Goal: Task Accomplishment & Management: Manage account settings

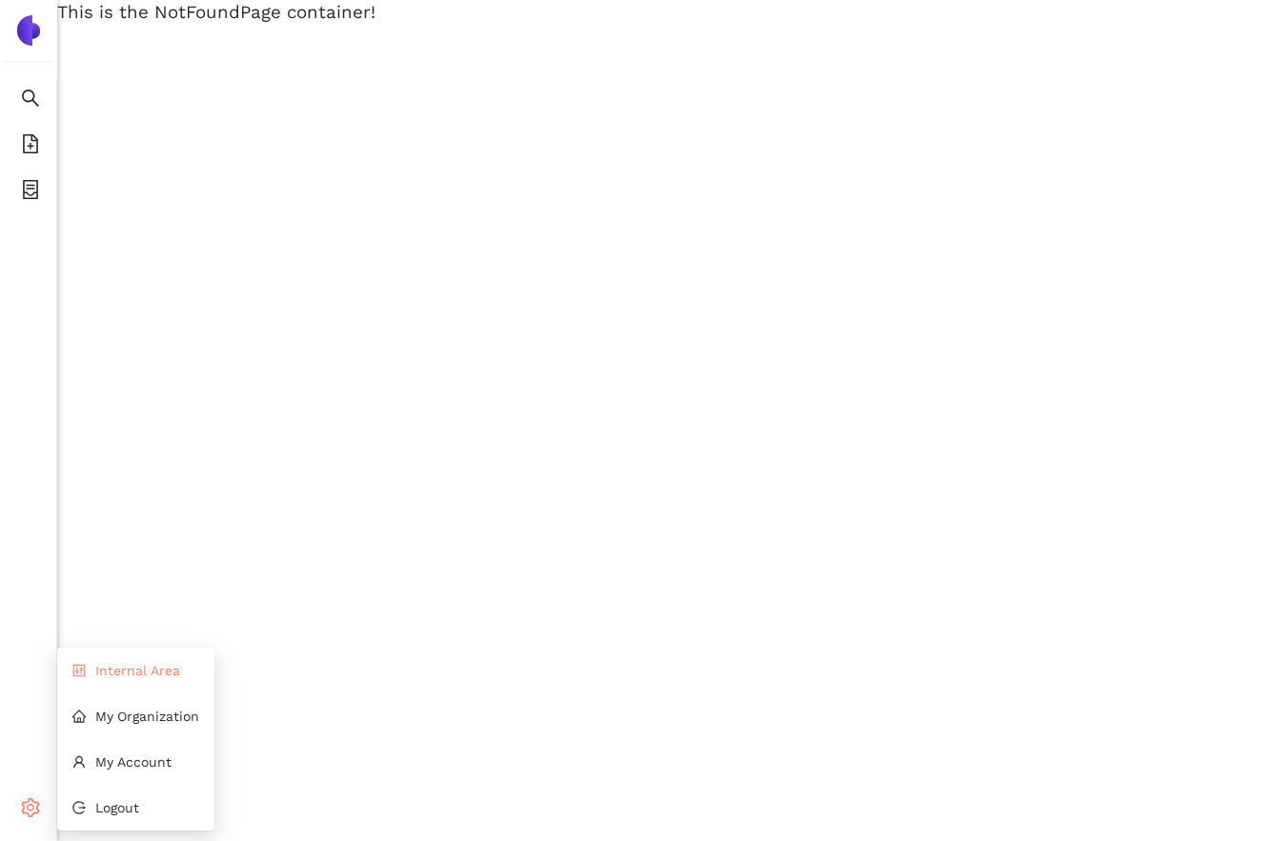
click at [111, 675] on span "Internal Area" at bounding box center [137, 670] width 85 height 15
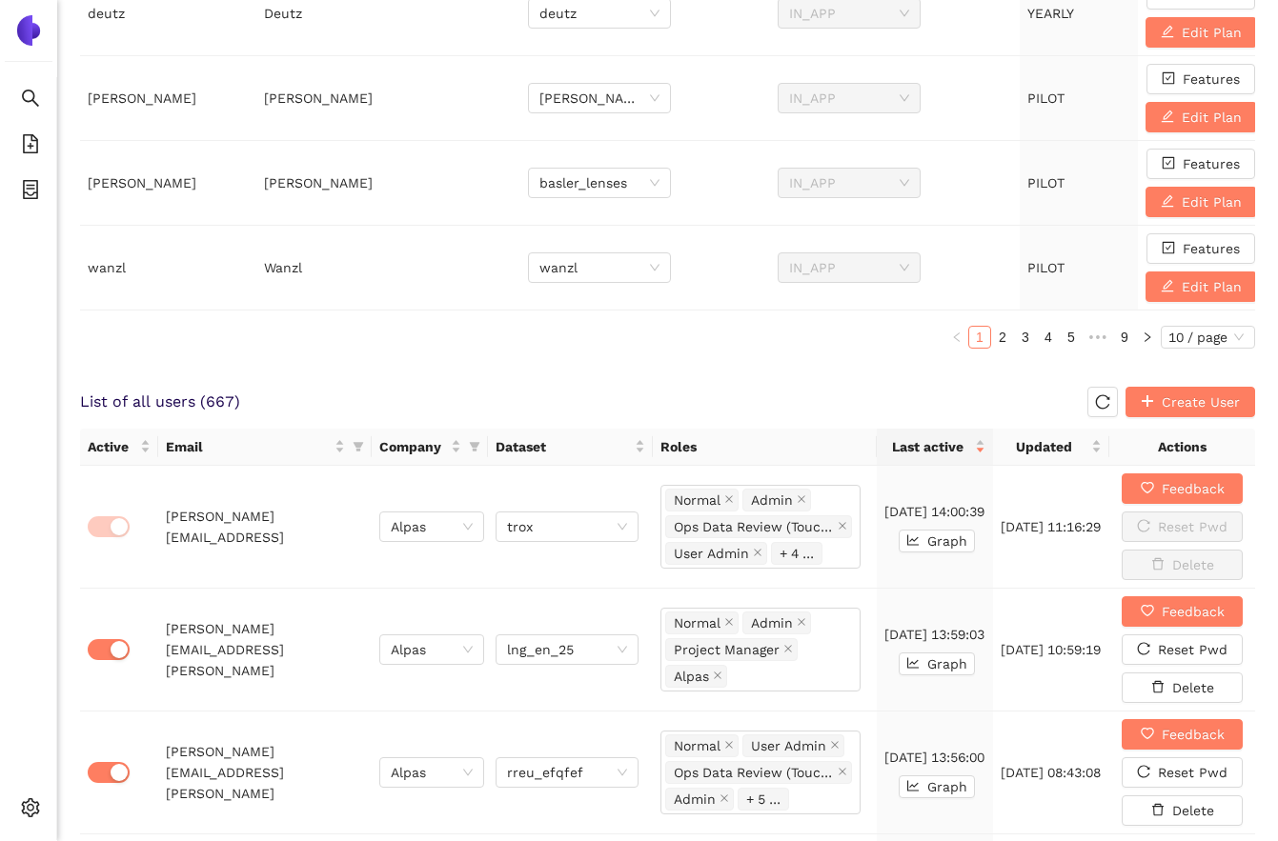
scroll to position [1049, 0]
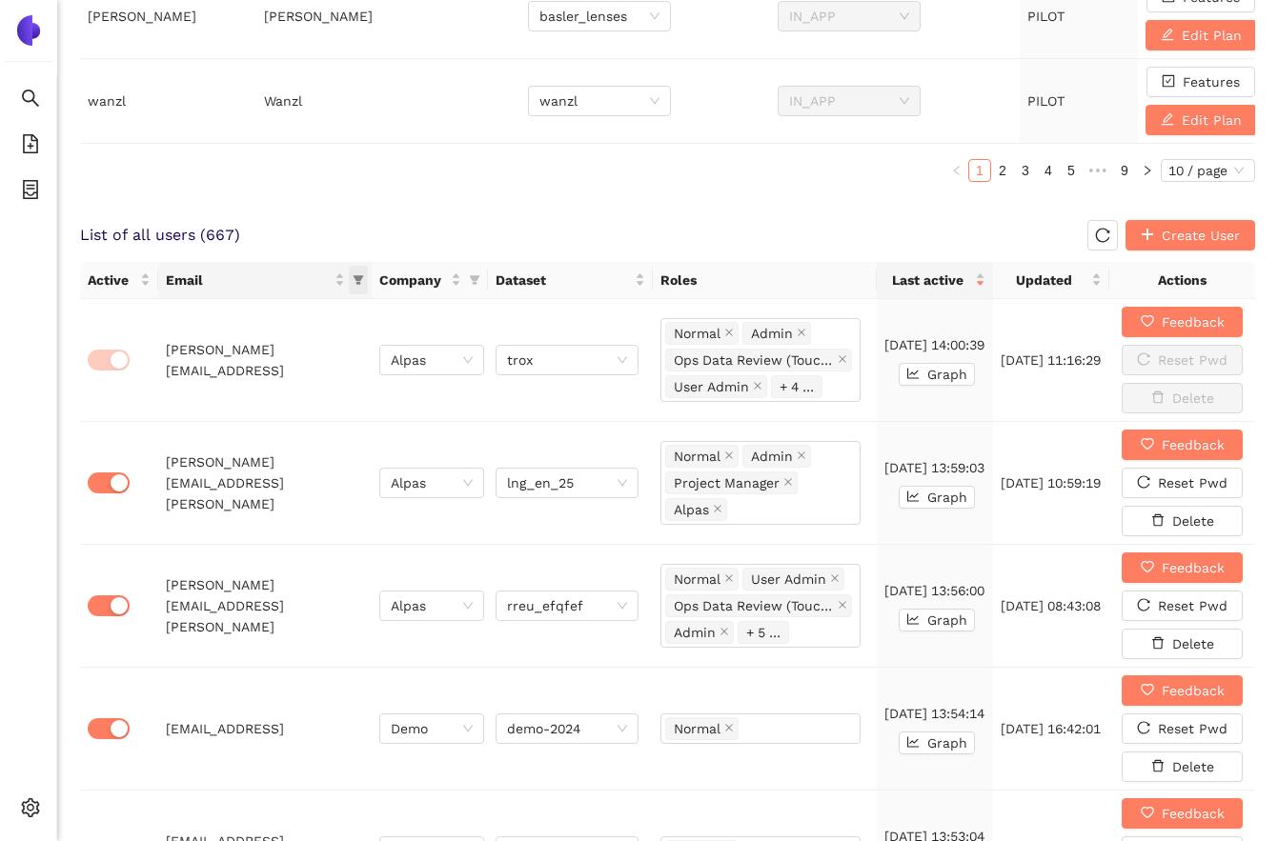
click at [361, 278] on icon "filter" at bounding box center [358, 279] width 11 height 11
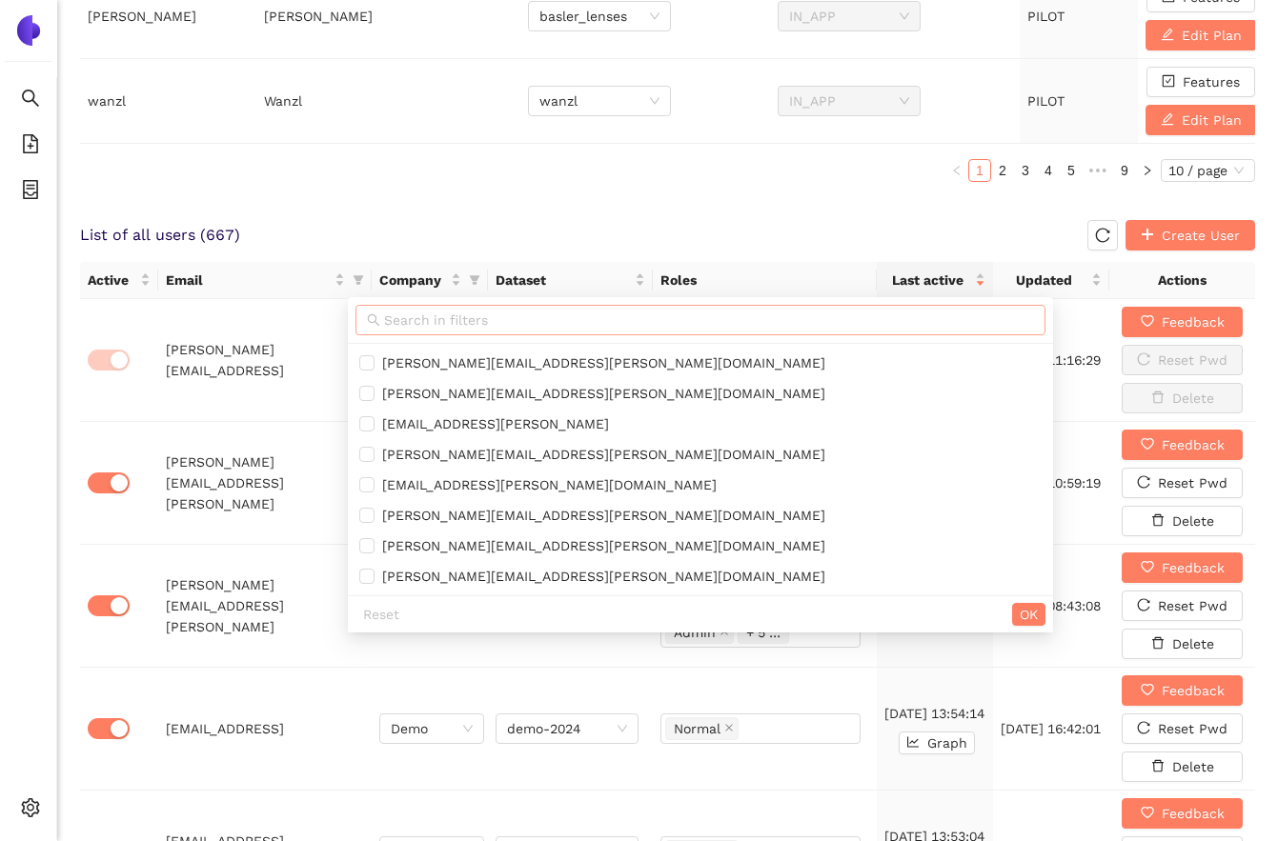
click at [400, 314] on input "text" at bounding box center [709, 320] width 650 height 21
paste input "[EMAIL_ADDRESS][DOMAIN_NAME]"
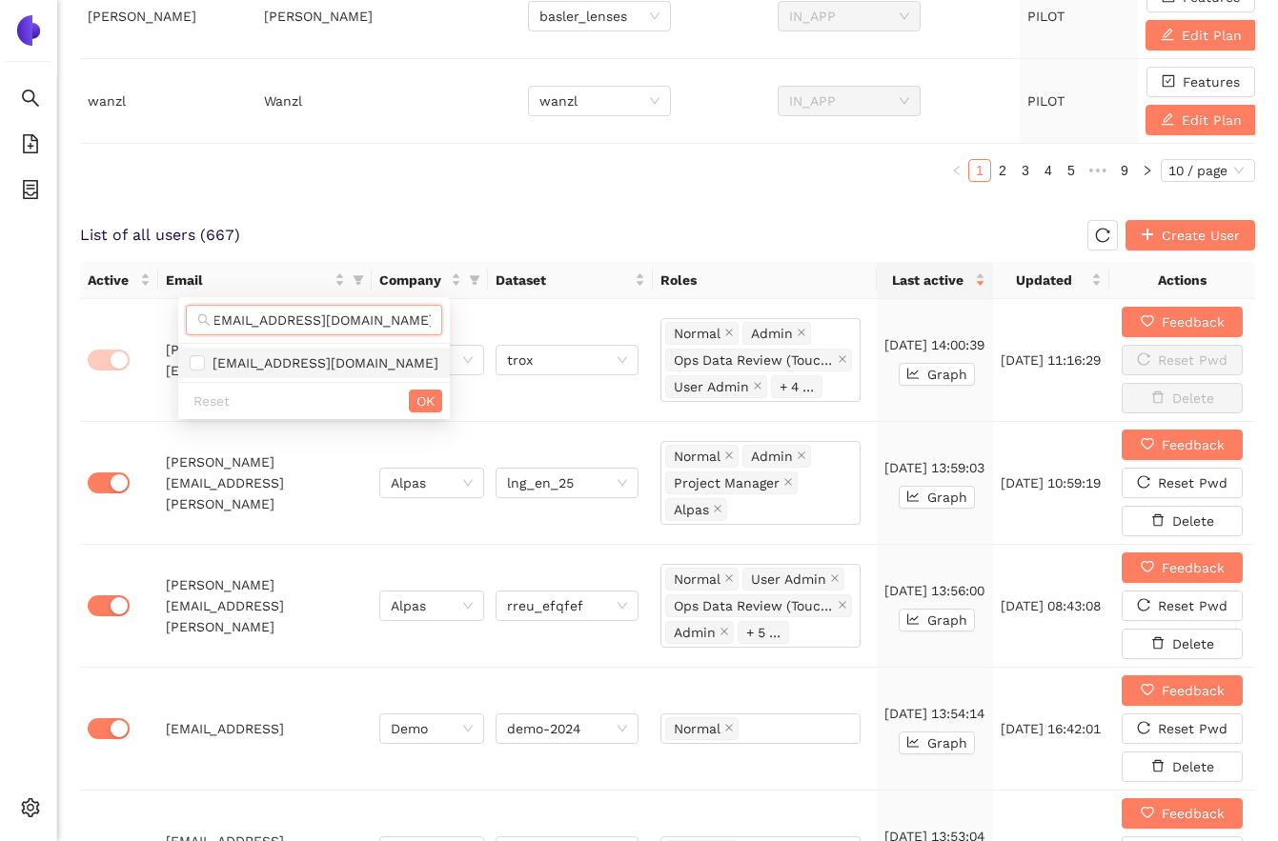
type input "[EMAIL_ADDRESS][DOMAIN_NAME]"
click at [264, 361] on span "[EMAIL_ADDRESS][DOMAIN_NAME]" at bounding box center [321, 362] width 233 height 15
checkbox input "true"
click at [416, 406] on span "OK" at bounding box center [425, 401] width 18 height 21
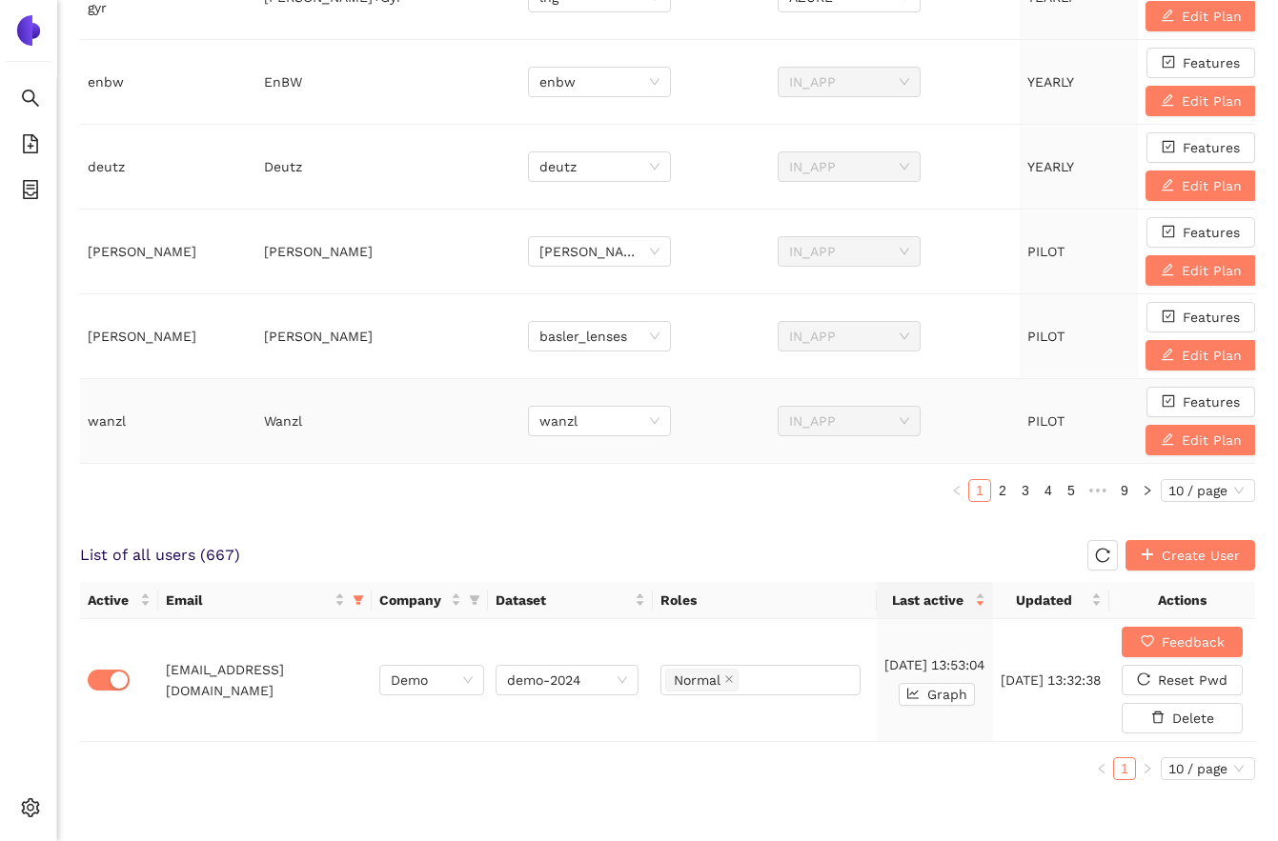
scroll to position [728, 0]
